Goal: Find specific page/section: Find specific page/section

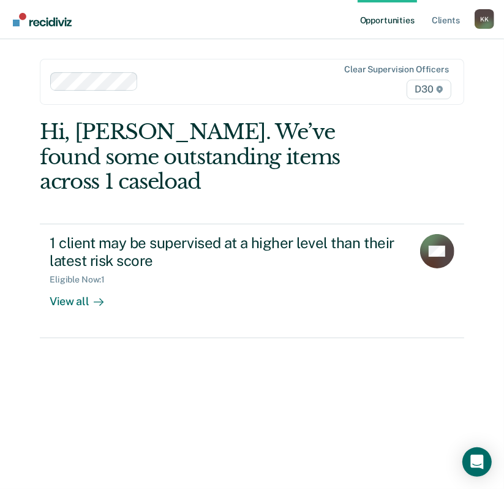
click at [377, 157] on div "Hi, [PERSON_NAME]. We’ve found some outstanding items across 1 caseload" at bounding box center [209, 156] width 339 height 75
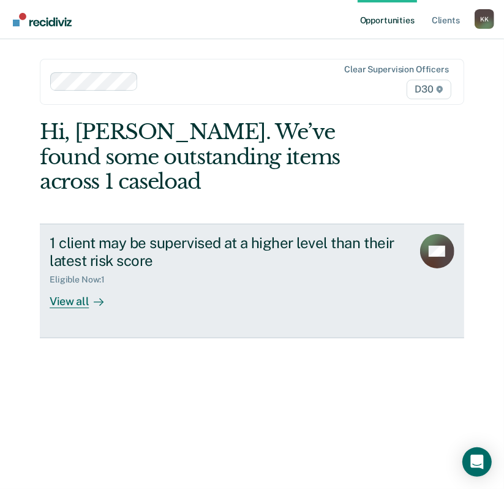
click at [189, 258] on div "1 client may be supervised at a higher level than their latest risk score" at bounding box center [226, 252] width 353 height 36
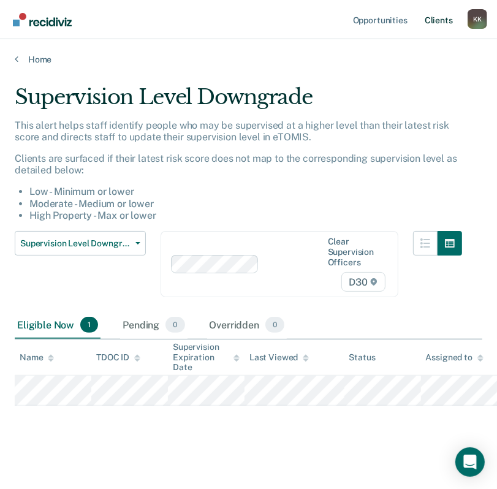
click at [434, 20] on link "Client s" at bounding box center [438, 19] width 33 height 39
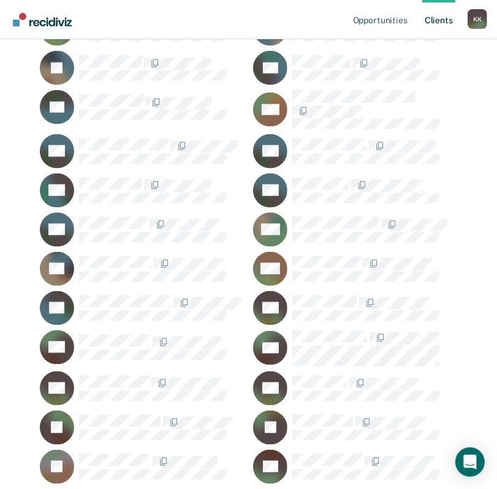
scroll to position [931, 0]
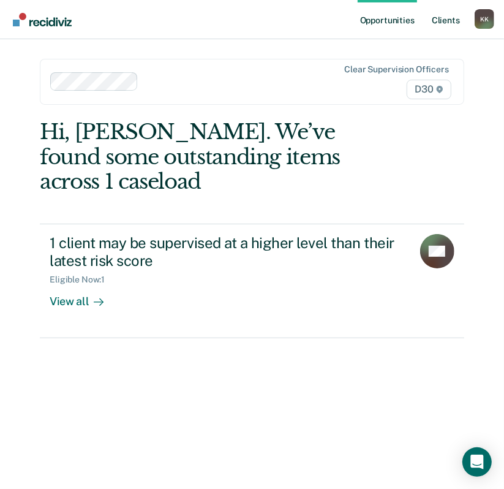
click at [448, 22] on link "Client s" at bounding box center [445, 19] width 33 height 39
